Goal: Browse casually

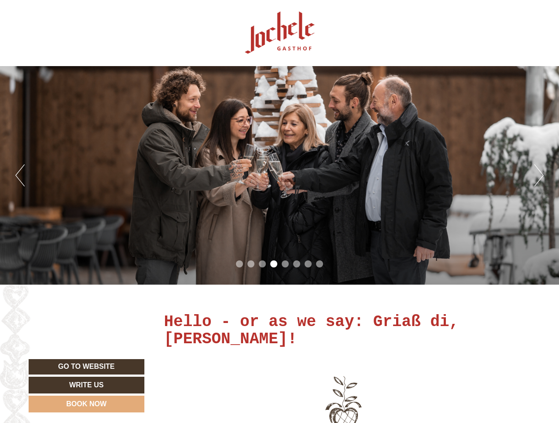
click at [280, 211] on div "Previous Next 1 2 3 4 5 6 7 8" at bounding box center [279, 175] width 559 height 218
click at [20, 175] on button "Previous" at bounding box center [19, 175] width 9 height 22
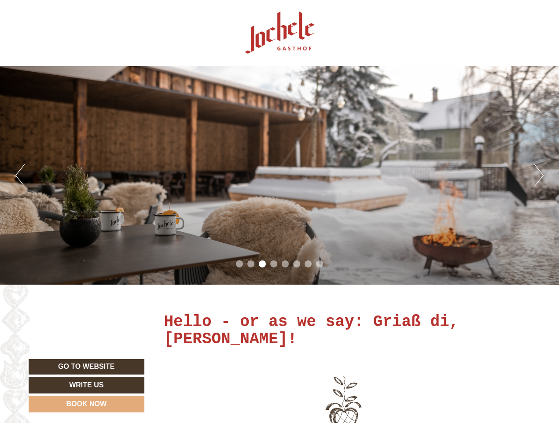
click at [280, 175] on div "Previous Next 1 2 3 4 5 6 7 8" at bounding box center [279, 175] width 559 height 218
click at [539, 175] on button "Next" at bounding box center [538, 175] width 9 height 22
click at [239, 264] on li "1" at bounding box center [239, 263] width 7 height 7
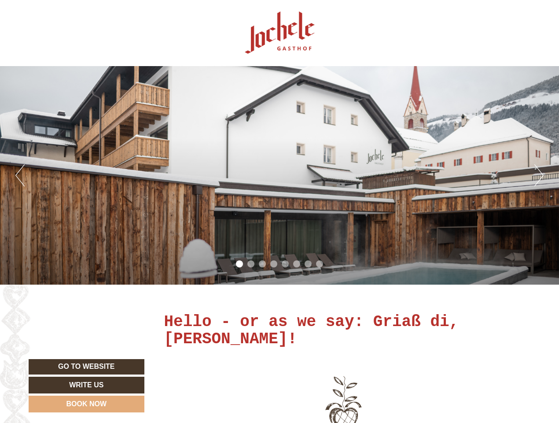
click at [251, 264] on li "2" at bounding box center [250, 263] width 7 height 7
click at [262, 264] on li "3" at bounding box center [262, 263] width 7 height 7
click at [274, 264] on li "4" at bounding box center [273, 263] width 7 height 7
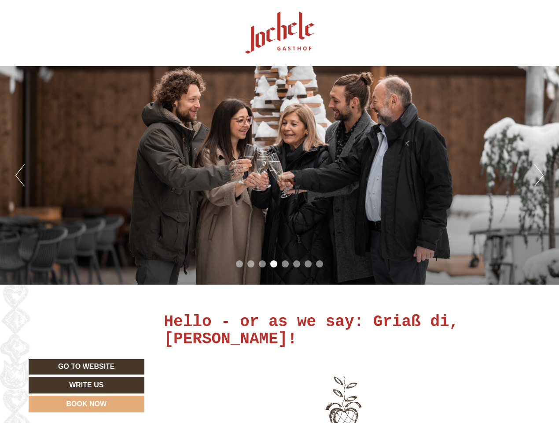
click at [285, 264] on li "5" at bounding box center [285, 263] width 7 height 7
click at [297, 264] on li "6" at bounding box center [296, 263] width 7 height 7
